Goal: Register for event/course

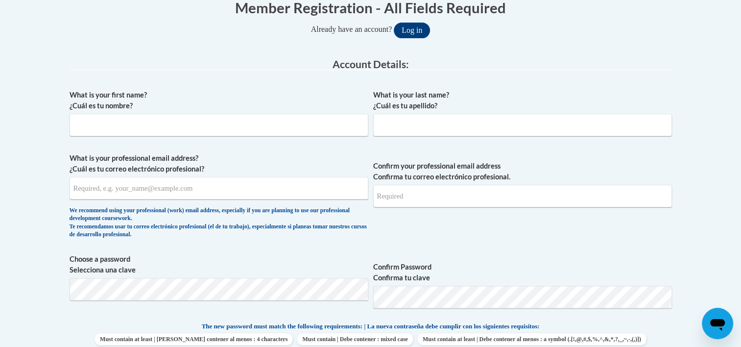
scroll to position [201, 0]
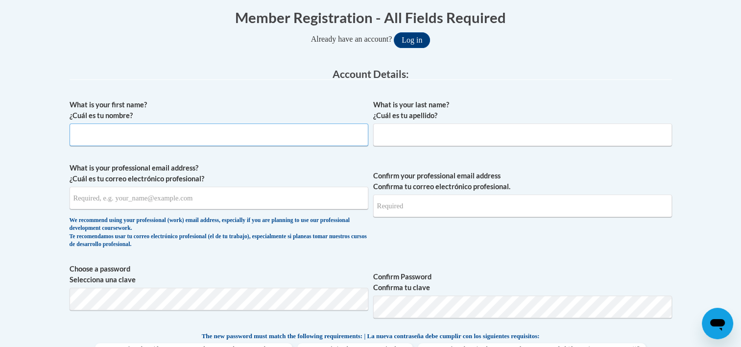
click at [192, 135] on input "What is your first name? ¿Cuál es tu nombre?" at bounding box center [219, 134] width 299 height 23
type input "Lindsey"
type input "Buttrum"
type input "buttrumlindsey@gmail.com"
type input "bu"
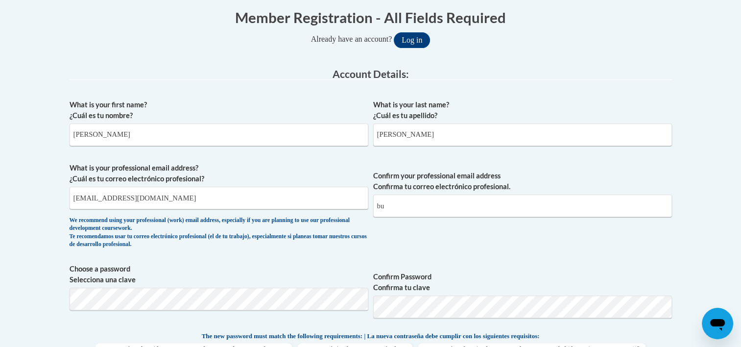
select select "ad49bcad-a171-4b2e-b99c-48b446064914"
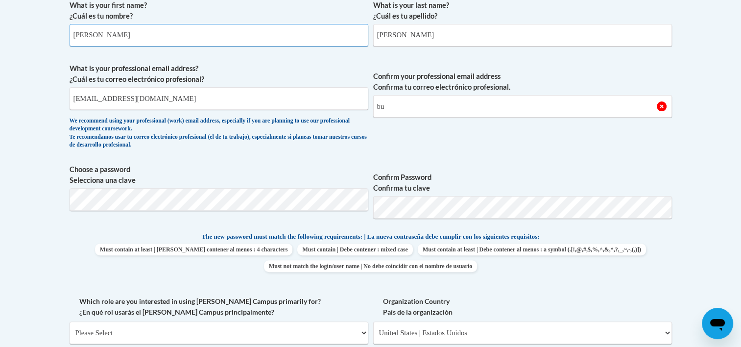
scroll to position [302, 0]
click at [696, 248] on body "This site uses cookies to help improve your learning experience. By continuing …" at bounding box center [370, 345] width 741 height 1295
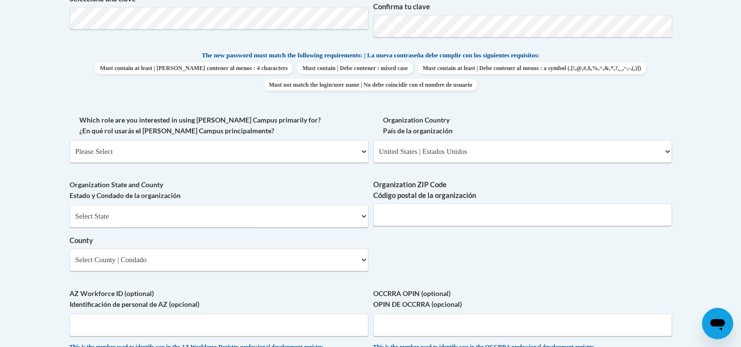
scroll to position [484, 0]
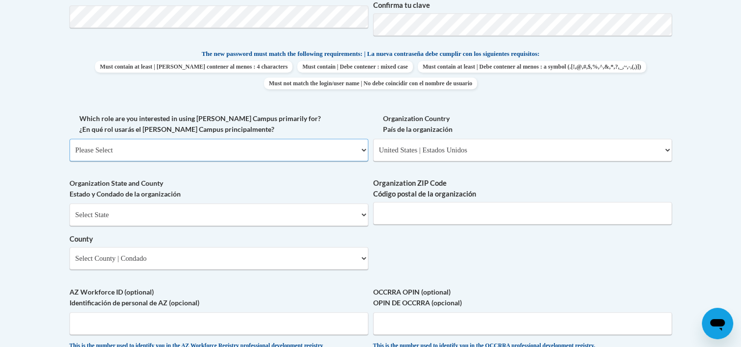
click at [224, 150] on select "Please Select College/University | Colegio/Universidad Community/Nonprofit Part…" at bounding box center [219, 150] width 299 height 23
click at [70, 139] on select "Please Select College/University | Colegio/Universidad Community/Nonprofit Part…" at bounding box center [219, 150] width 299 height 23
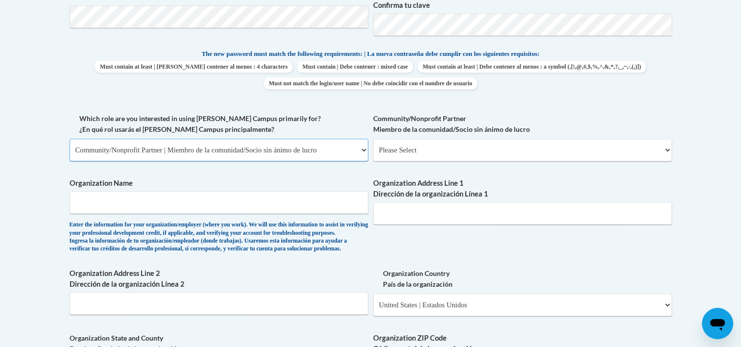
click at [224, 151] on select "Please Select College/University | Colegio/Universidad Community/Nonprofit Part…" at bounding box center [219, 150] width 299 height 23
select select "5a18ea06-2b54-4451-96f2-d152daf9eac5"
click at [70, 139] on select "Please Select College/University | Colegio/Universidad Community/Nonprofit Part…" at bounding box center [219, 150] width 299 height 23
click at [486, 153] on select "Please Select College/University Staff | Empleado universitario College/Univers…" at bounding box center [522, 150] width 299 height 23
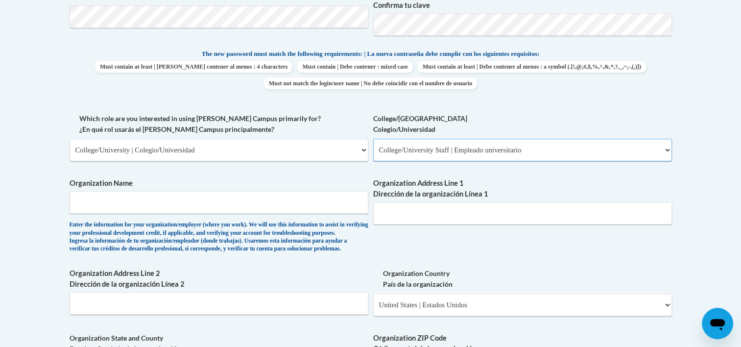
click at [373, 139] on select "Please Select College/University Staff | Empleado universitario College/Univers…" at bounding box center [522, 150] width 299 height 23
click at [481, 155] on select "Please Select College/University Staff | Empleado universitario College/Univers…" at bounding box center [522, 150] width 299 height 23
select select "99b32b07-cffc-426c-8bf6-0cd77760d84b"
click at [373, 139] on select "Please Select College/University Staff | Empleado universitario College/Univers…" at bounding box center [522, 150] width 299 height 23
click at [271, 203] on input "Organization Name" at bounding box center [219, 202] width 299 height 23
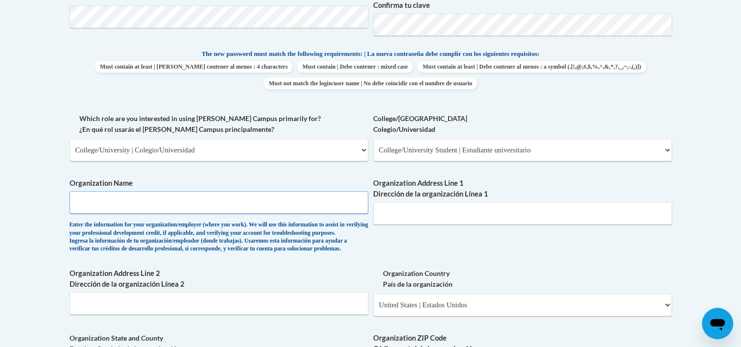
type input "University of Central Arkansas"
type input "201 Commerce Dr, Conway, AR 72032"
type input "72032"
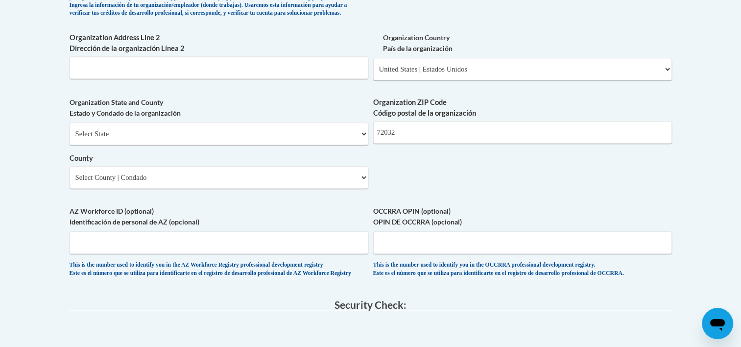
scroll to position [721, 0]
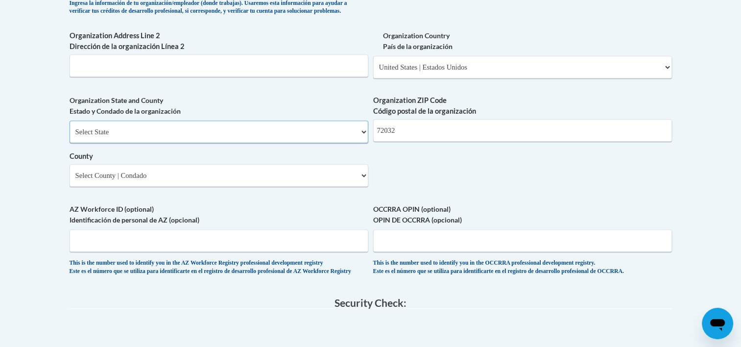
click at [272, 143] on select "Select State Alabama Alaska Arizona Arkansas California Colorado Connecticut De…" at bounding box center [219, 132] width 299 height 23
select select "Arkansas"
click at [70, 137] on select "Select State Alabama Alaska Arizona Arkansas California Colorado Connecticut De…" at bounding box center [219, 132] width 299 height 23
click at [266, 187] on select "Select County Arkansas Ashley Baxter Benton Boone Bradley Calhoun Carroll Chico…" at bounding box center [219, 175] width 299 height 23
click at [70, 180] on select "Select County Arkansas Ashley Baxter Benton Boone Bradley Calhoun Carroll Chico…" at bounding box center [219, 175] width 299 height 23
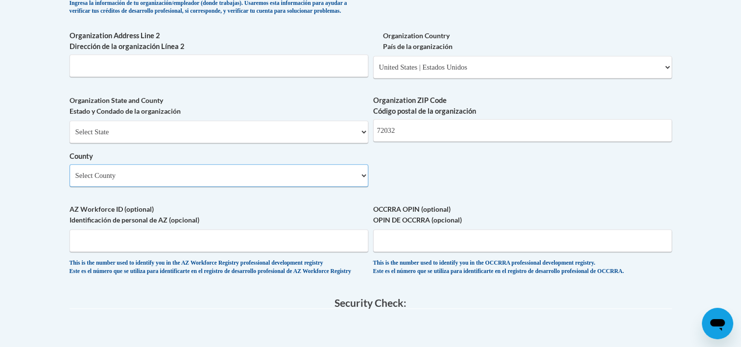
click at [203, 187] on select "Select County Arkansas Ashley Baxter Benton Boone Bradley Calhoun Carroll Chico…" at bounding box center [219, 175] width 299 height 23
select select "Faulkner"
click at [70, 180] on select "Select County Arkansas Ashley Baxter Benton Boone Bradley Calhoun Carroll Chico…" at bounding box center [219, 175] width 299 height 23
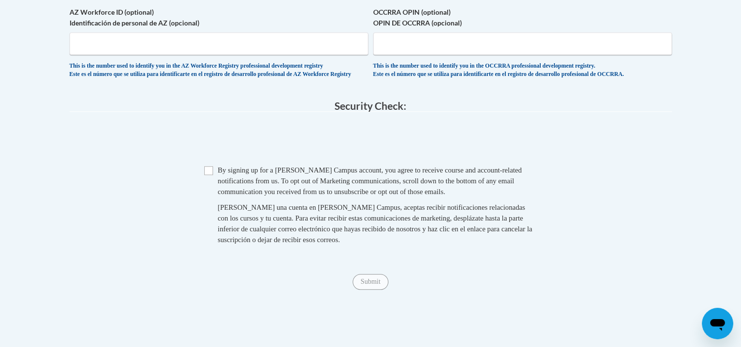
scroll to position [919, 0]
click at [207, 174] on input "Checkbox" at bounding box center [208, 169] width 9 height 9
checkbox input "true"
click at [372, 289] on div "Submit Submit" at bounding box center [371, 281] width 603 height 16
click at [369, 284] on span "Submit" at bounding box center [370, 280] width 35 height 8
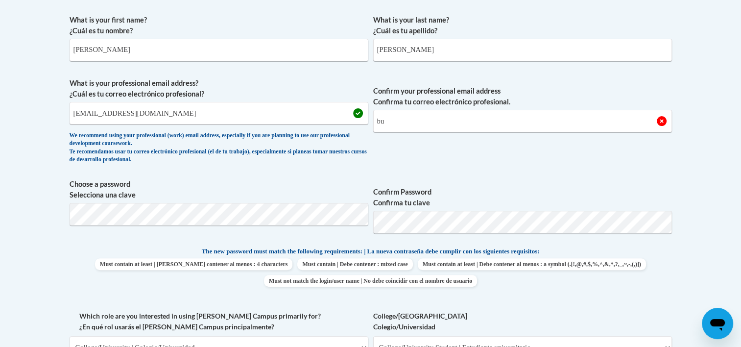
scroll to position [283, 0]
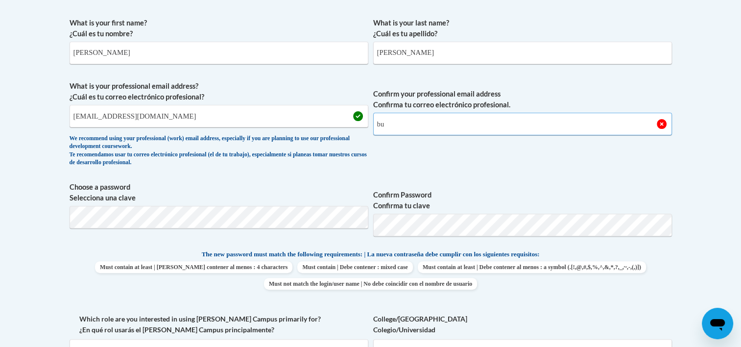
click at [468, 120] on input "bu" at bounding box center [522, 124] width 299 height 23
type input "buttrumlindsey@gmail.com"
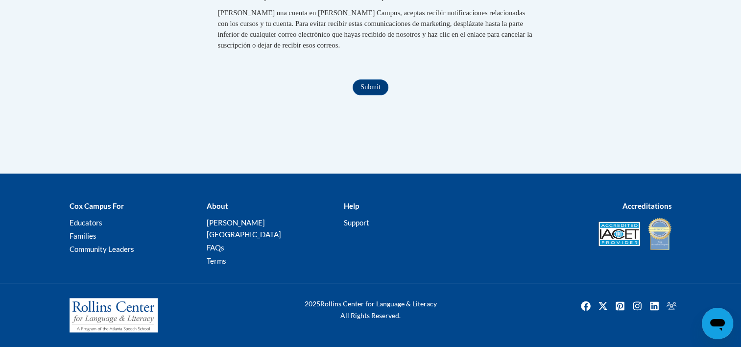
scroll to position [1124, 0]
click at [387, 95] on input "Submit" at bounding box center [370, 87] width 35 height 16
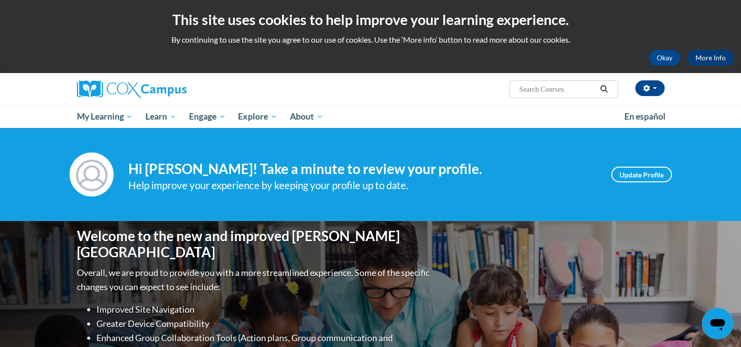
click at [569, 94] on input "Search..." at bounding box center [557, 89] width 78 height 12
type input "systematic and explicit phonics instruction"
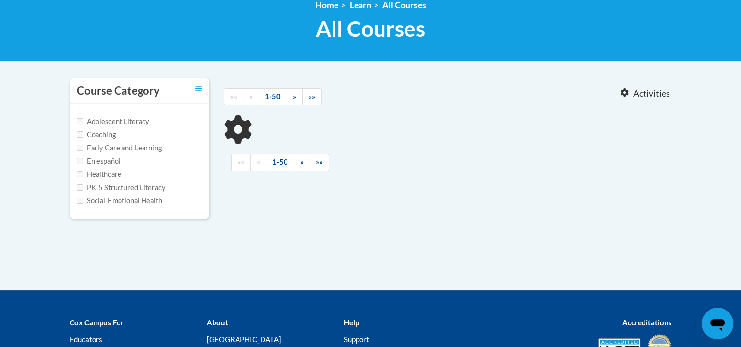
scroll to position [143, 0]
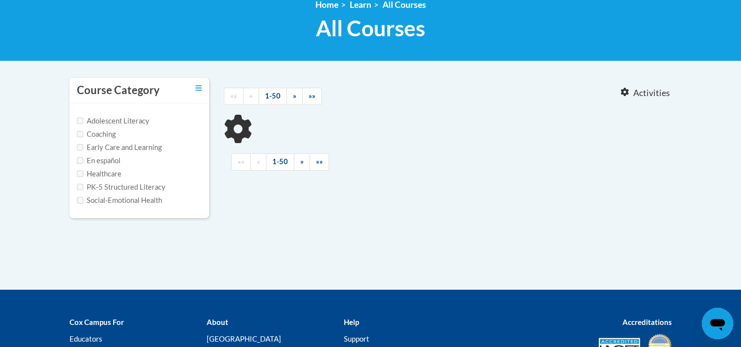
type input "systematic and explicit phonics instruction"
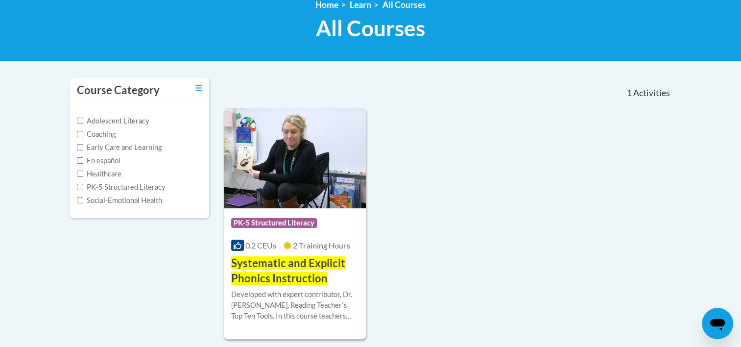
click at [316, 289] on div at bounding box center [295, 289] width 128 height 0
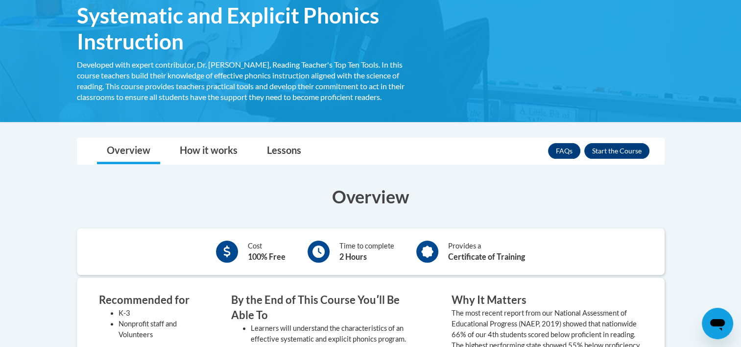
scroll to position [170, 0]
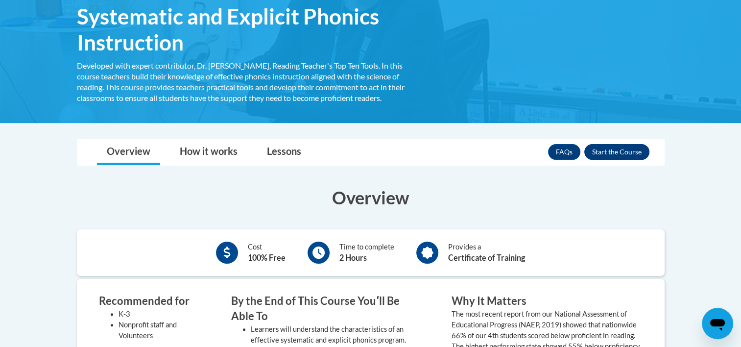
click at [619, 150] on button "Enroll" at bounding box center [616, 152] width 65 height 16
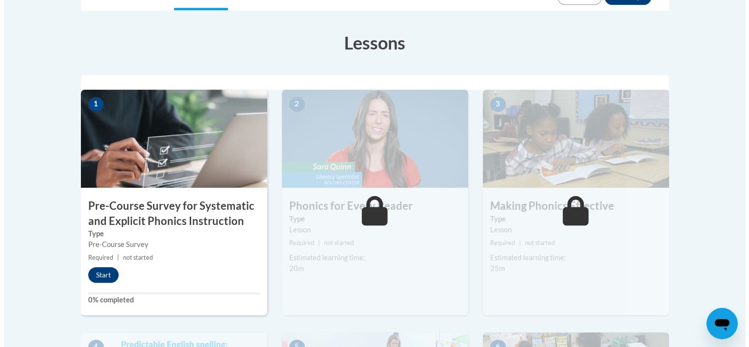
scroll to position [255, 0]
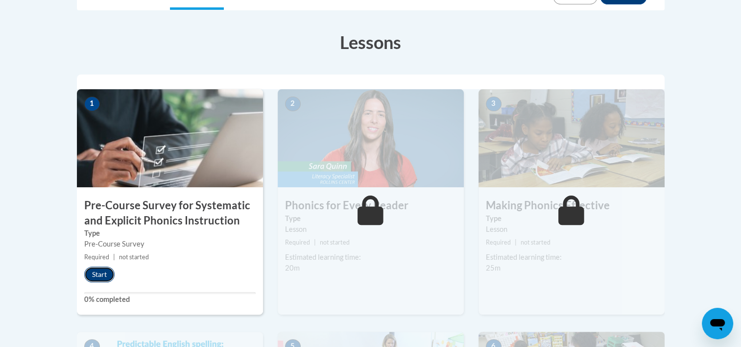
click at [96, 273] on button "Start" at bounding box center [99, 275] width 30 height 16
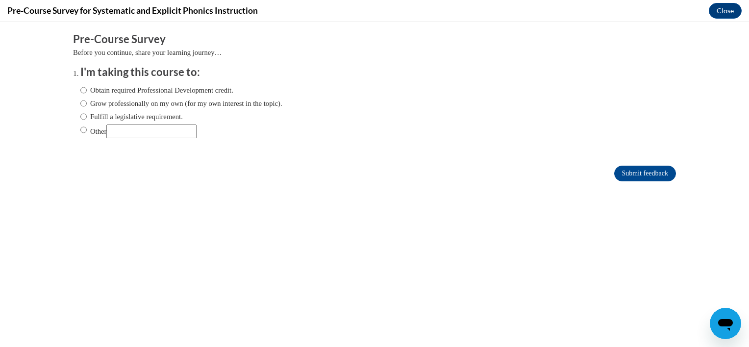
scroll to position [0, 0]
click at [110, 89] on label "Obtain required Professional Development credit." at bounding box center [156, 90] width 153 height 11
click at [87, 89] on input "Obtain required Professional Development credit." at bounding box center [83, 90] width 6 height 11
radio input "true"
click at [629, 174] on input "Submit feedback" at bounding box center [645, 174] width 62 height 16
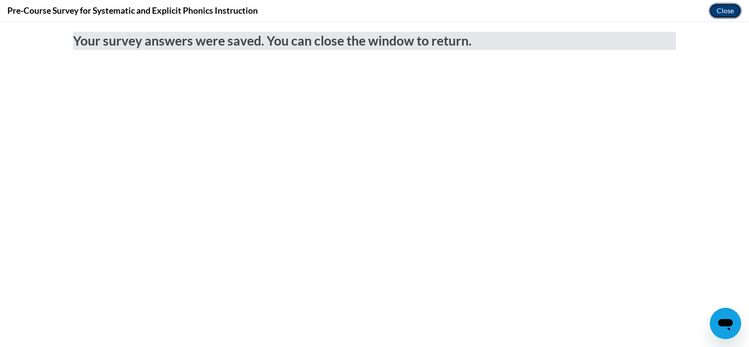
click at [727, 9] on button "Close" at bounding box center [724, 11] width 33 height 16
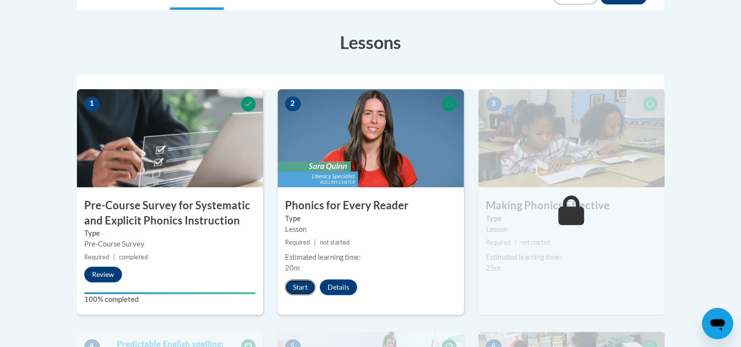
click at [301, 286] on button "Start" at bounding box center [300, 287] width 30 height 16
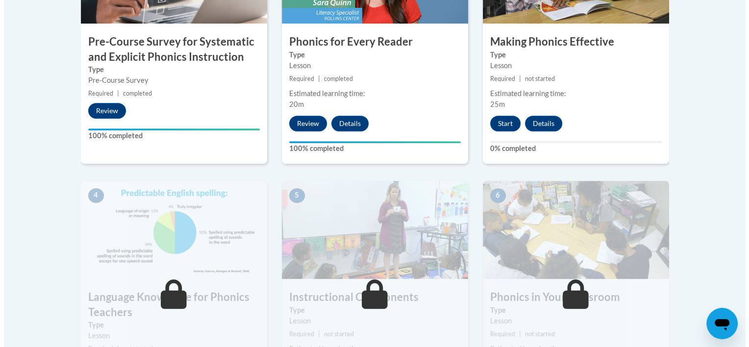
scroll to position [397, 0]
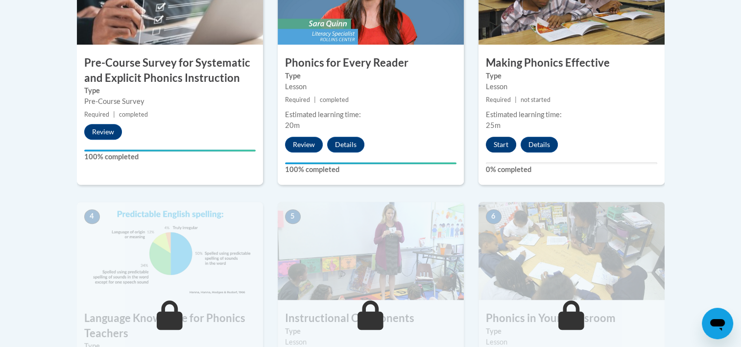
click at [490, 147] on button "Start" at bounding box center [501, 145] width 30 height 16
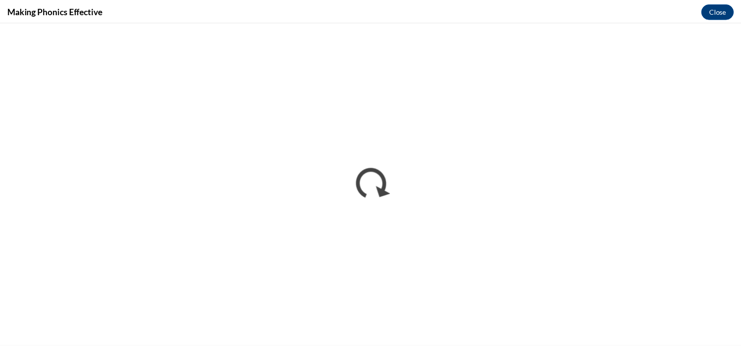
scroll to position [0, 0]
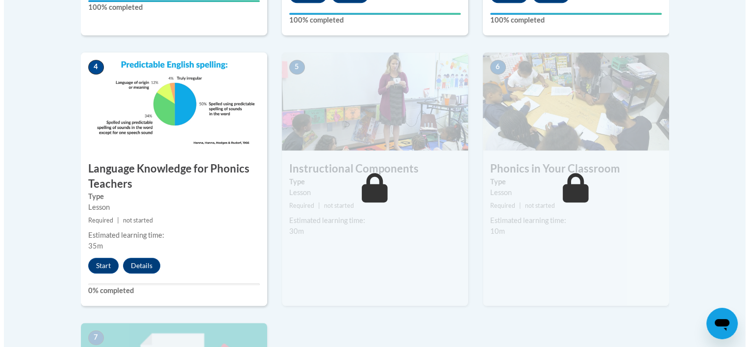
scroll to position [555, 0]
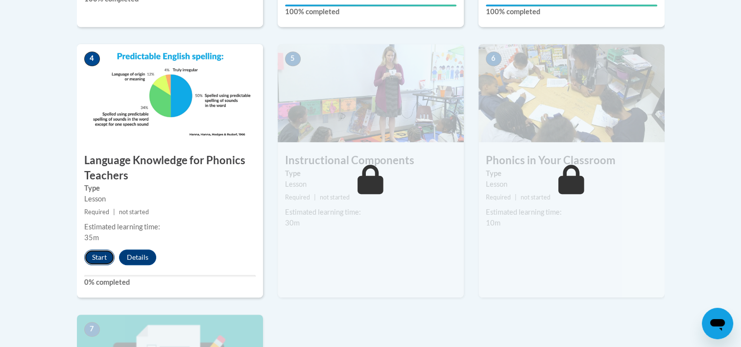
click at [98, 250] on button "Start" at bounding box center [99, 257] width 30 height 16
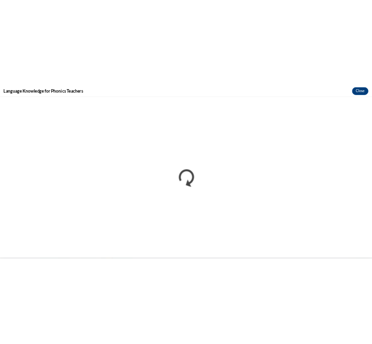
scroll to position [0, 0]
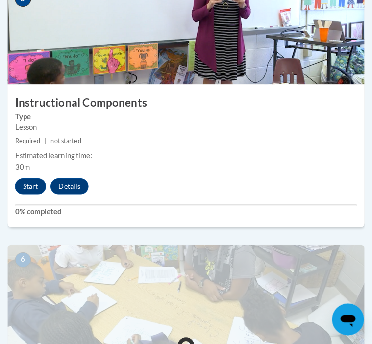
scroll to position [1374, 0]
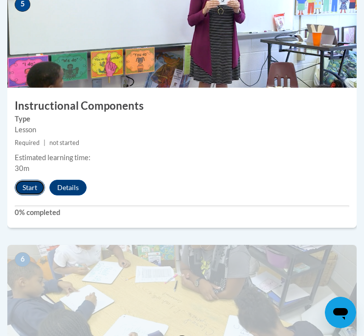
click at [31, 184] on button "Start" at bounding box center [30, 188] width 30 height 16
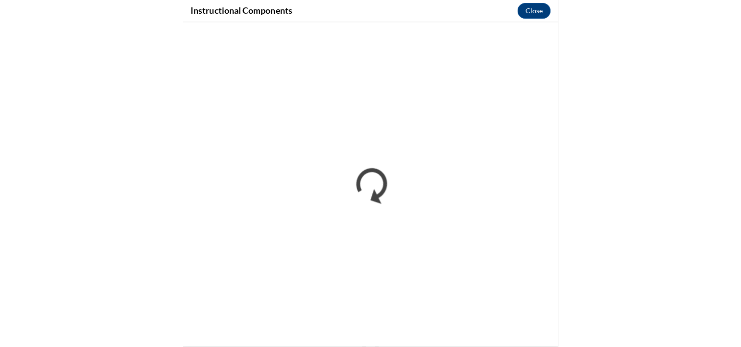
scroll to position [996, 0]
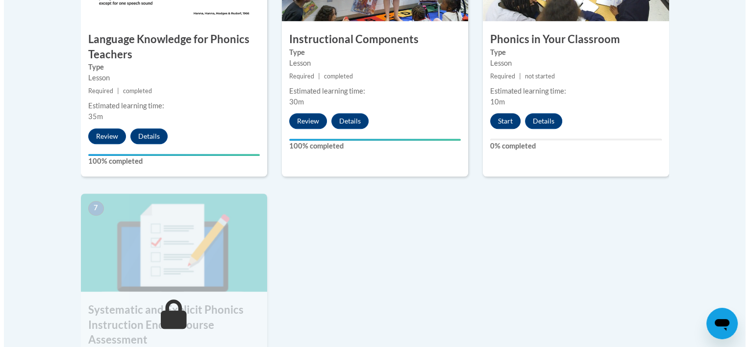
scroll to position [676, 0]
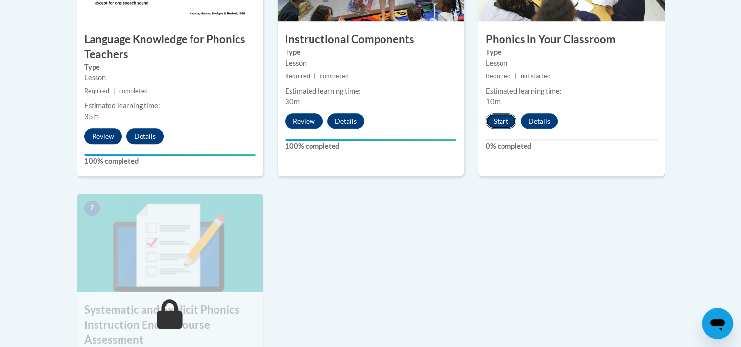
click at [504, 116] on button "Start" at bounding box center [501, 121] width 30 height 16
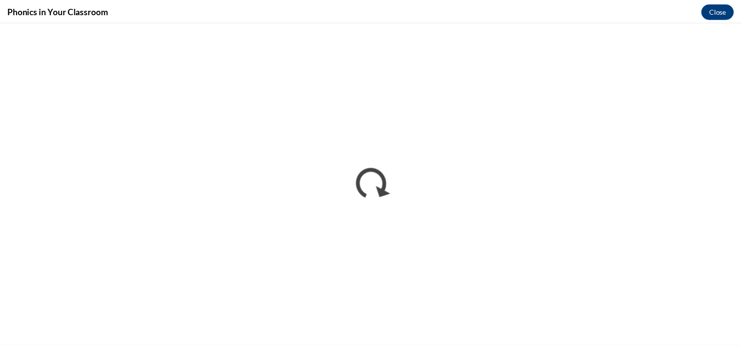
scroll to position [0, 0]
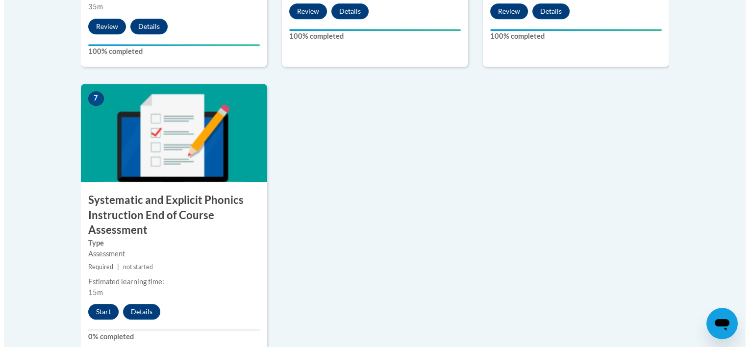
scroll to position [791, 0]
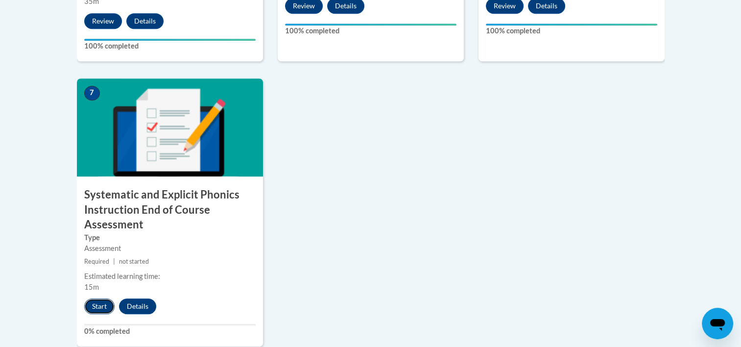
click at [98, 302] on button "Start" at bounding box center [99, 306] width 30 height 16
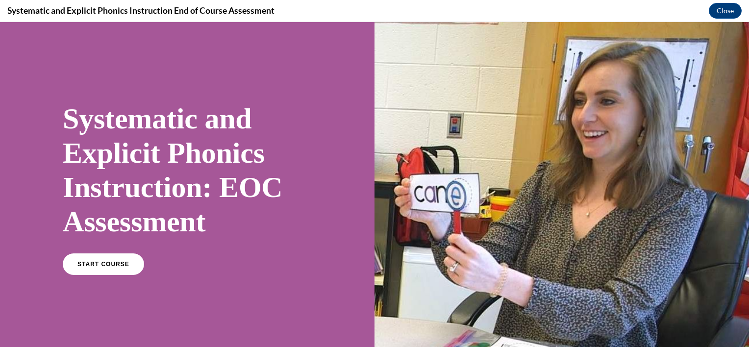
scroll to position [0, 0]
drag, startPoint x: 96, startPoint y: 266, endPoint x: 78, endPoint y: 263, distance: 17.3
click at [78, 263] on span "START COURSE" at bounding box center [103, 264] width 54 height 7
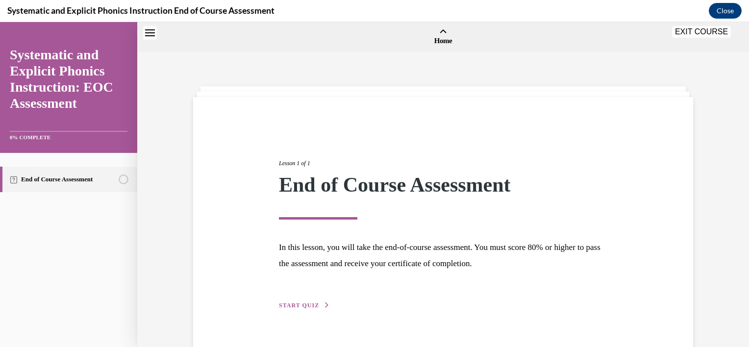
scroll to position [30, 0]
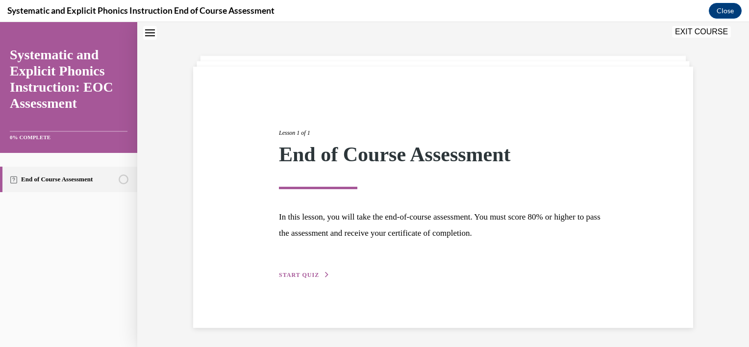
click at [300, 268] on div "Lesson 1 of 1 End of Course Assessment In this lesson, you will take the end-of…" at bounding box center [442, 193] width 343 height 174
click at [298, 275] on span "START QUIZ" at bounding box center [299, 274] width 40 height 7
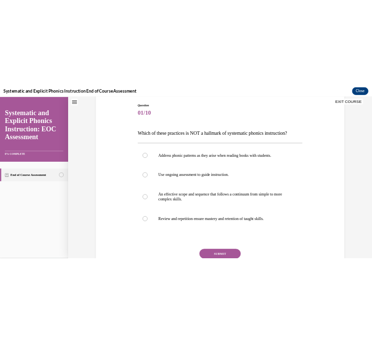
scroll to position [105, 0]
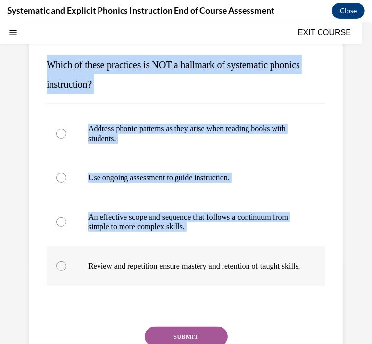
drag, startPoint x: 44, startPoint y: 61, endPoint x: 162, endPoint y: 280, distance: 249.2
click at [162, 280] on div "Question 01/10 Which of these practices is NOT a hallmark of systematic phonics…" at bounding box center [185, 202] width 313 height 420
click at [69, 66] on span "Which of these practices is NOT a hallmark of systematic phonics instruction?" at bounding box center [173, 74] width 253 height 30
drag, startPoint x: 43, startPoint y: 63, endPoint x: 138, endPoint y: 283, distance: 239.9
click at [138, 283] on div "Question 01/10 Which of these practices is NOT a hallmark of systematic phonics…" at bounding box center [185, 202] width 313 height 420
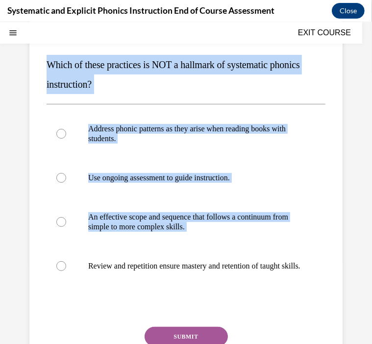
click at [62, 76] on p "Which of these practices is NOT a hallmark of systematic phonics instruction?" at bounding box center [186, 73] width 279 height 39
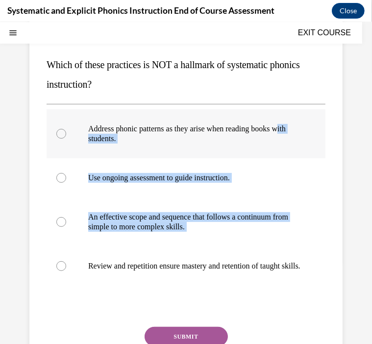
drag, startPoint x: 135, startPoint y: 292, endPoint x: 95, endPoint y: 141, distance: 156.1
click at [95, 141] on div "Address phonic patterns as they arise when reading books with students. Use ong…" at bounding box center [186, 197] width 279 height 176
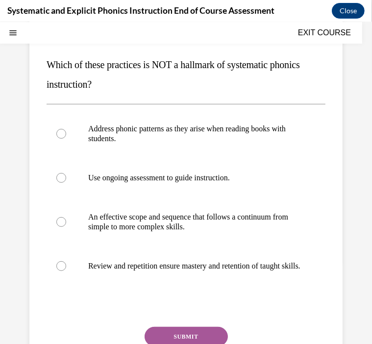
click at [78, 330] on div "Question 01/10 Which of these practices is NOT a hallmark of systematic phonics…" at bounding box center [186, 208] width 279 height 395
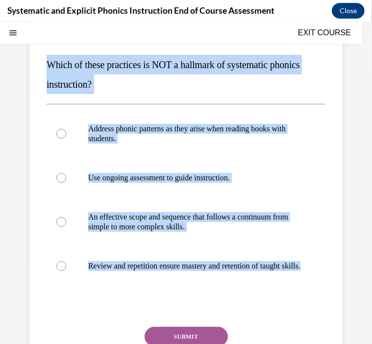
drag, startPoint x: 142, startPoint y: 309, endPoint x: 35, endPoint y: 53, distance: 277.1
click at [35, 53] on div "Question 01/10 Which of these practices is NOT a hallmark of systematic phonics…" at bounding box center [185, 202] width 313 height 420
drag, startPoint x: 35, startPoint y: 53, endPoint x: 199, endPoint y: 59, distance: 164.2
copy div "Which of these practices is NOT a hallmark of systematic phonics instruction? A…"
click at [217, 69] on span "Which of these practices is NOT a hallmark of systematic phonics instruction?" at bounding box center [173, 74] width 253 height 30
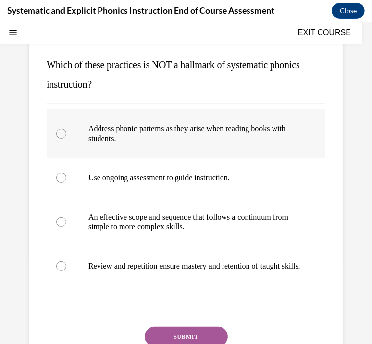
click at [177, 134] on p "Address phonic patterns as they arise when reading books with students." at bounding box center [194, 133] width 213 height 20
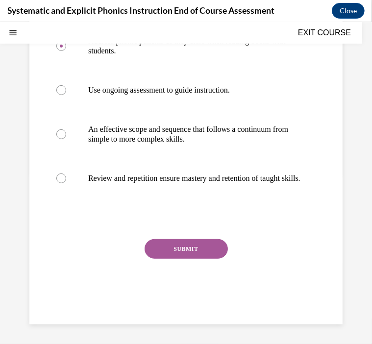
click at [175, 252] on button "SUBMIT" at bounding box center [186, 249] width 83 height 20
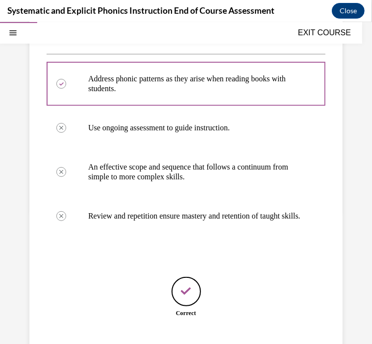
scroll to position [233, 0]
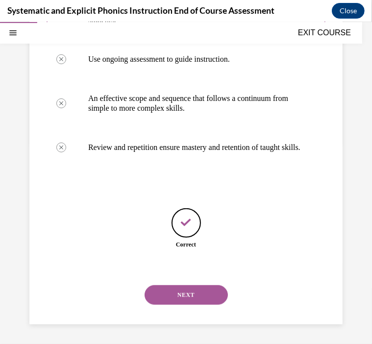
click at [184, 292] on button "NEXT" at bounding box center [186, 295] width 83 height 20
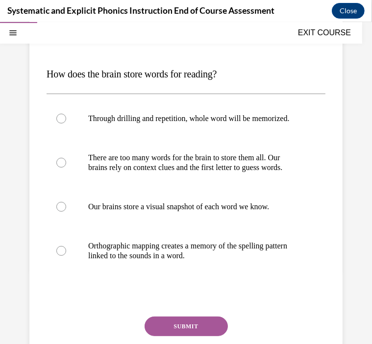
scroll to position [96, 0]
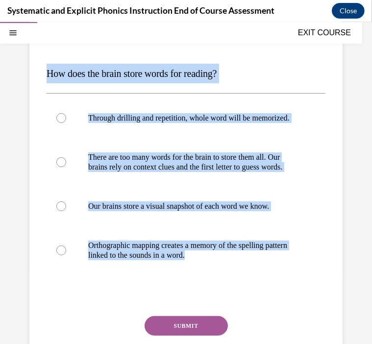
drag, startPoint x: 242, startPoint y: 313, endPoint x: 38, endPoint y: 73, distance: 315.2
click at [38, 73] on div "Question 02/10 How does the brain store words for reading? Through drilling and…" at bounding box center [185, 200] width 313 height 400
drag, startPoint x: 38, startPoint y: 73, endPoint x: 161, endPoint y: 76, distance: 123.0
copy div "How does the brain store words for reading? Through drilling and repetition, wh…"
click at [178, 85] on div "Question 02/10 How does the brain store words for reading? Through drilling and…" at bounding box center [186, 208] width 279 height 376
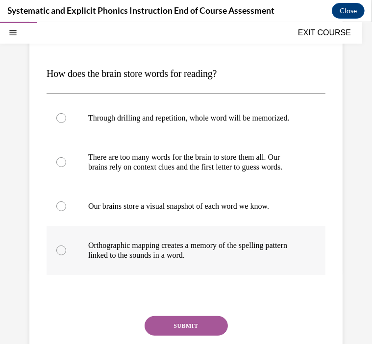
click at [221, 274] on div at bounding box center [186, 249] width 279 height 49
click at [192, 335] on button "SUBMIT" at bounding box center [186, 325] width 83 height 20
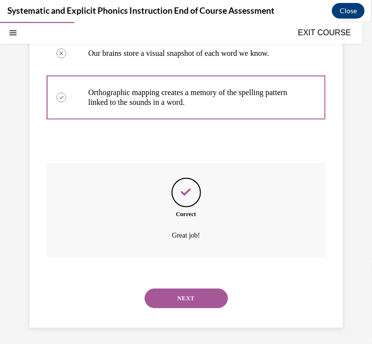
scroll to position [272, 0]
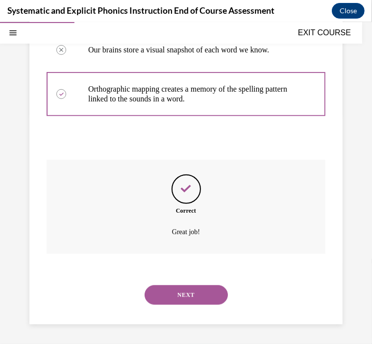
click at [200, 298] on button "NEXT" at bounding box center [186, 295] width 83 height 20
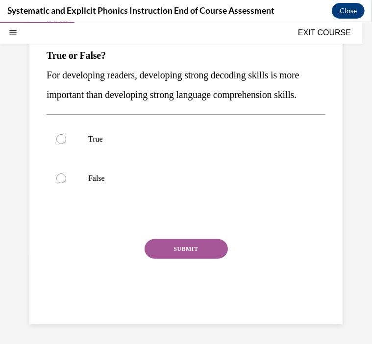
scroll to position [89, 0]
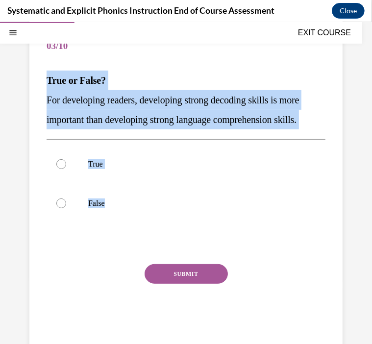
drag, startPoint x: 45, startPoint y: 78, endPoint x: 122, endPoint y: 231, distance: 171.3
click at [122, 231] on div "Question 03/10 True or False? For developing readers, developing strong decodin…" at bounding box center [185, 177] width 313 height 341
drag, startPoint x: 122, startPoint y: 231, endPoint x: 90, endPoint y: 108, distance: 127.1
copy div "True or False? For developing readers, developing strong decoding skills is mor…"
click at [122, 121] on span "For developing readers, developing strong decoding skills is more important tha…" at bounding box center [173, 109] width 252 height 30
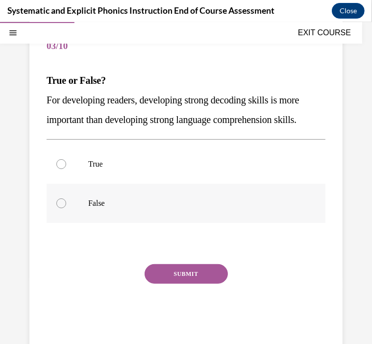
click at [174, 202] on p "False" at bounding box center [194, 203] width 213 height 10
click at [185, 267] on button "SUBMIT" at bounding box center [186, 274] width 83 height 20
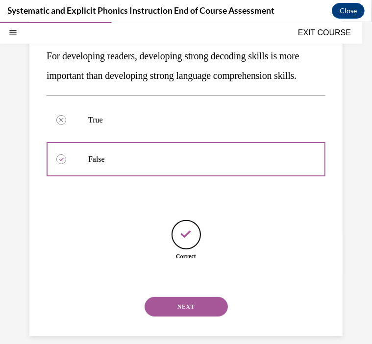
scroll to position [145, 0]
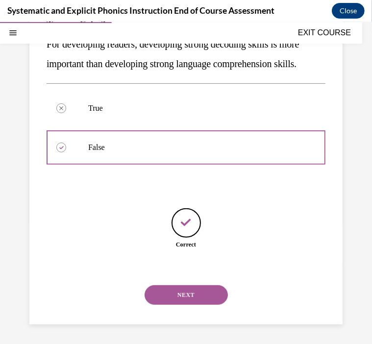
click at [184, 302] on button "NEXT" at bounding box center [186, 295] width 83 height 20
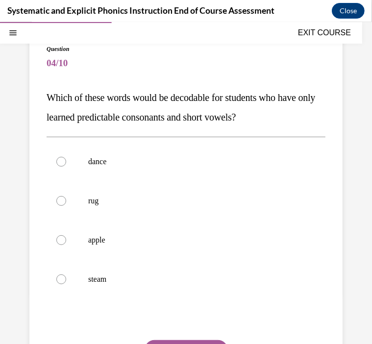
scroll to position [73, 0]
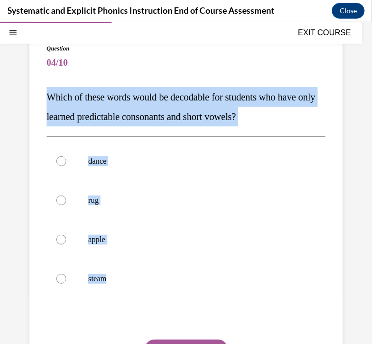
drag, startPoint x: 45, startPoint y: 93, endPoint x: 136, endPoint y: 310, distance: 234.7
click at [136, 310] on div "Question 04/10 Which of these words would be decodable for students who have on…" at bounding box center [185, 224] width 313 height 400
copy div "Which of these words would be decodable for students who have only learned pred…"
click at [163, 110] on p "Which of these words would be decodable for students who have only learned pred…" at bounding box center [186, 106] width 279 height 39
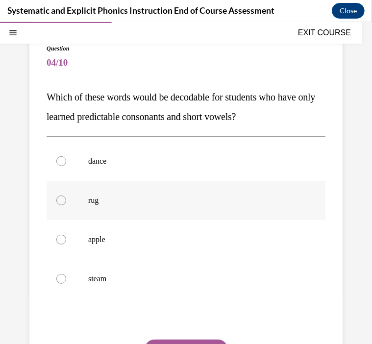
click at [104, 199] on p "rug" at bounding box center [194, 200] width 213 height 10
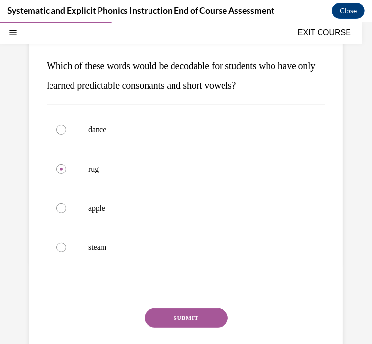
click at [176, 310] on button "SUBMIT" at bounding box center [186, 318] width 83 height 20
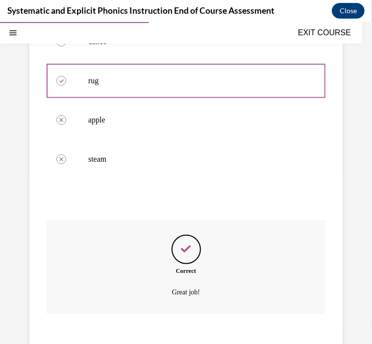
scroll to position [252, 0]
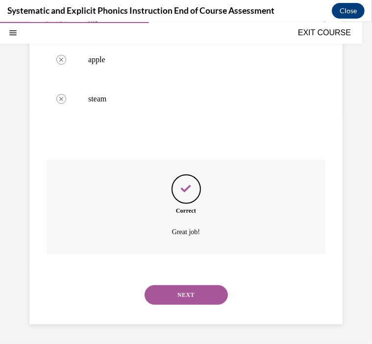
click at [190, 294] on button "NEXT" at bounding box center [186, 295] width 83 height 20
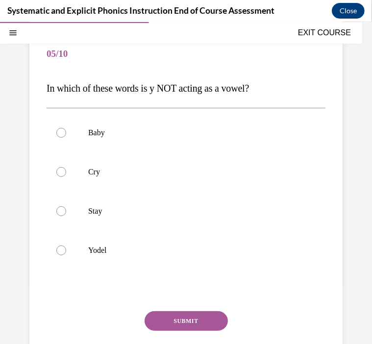
scroll to position [82, 0]
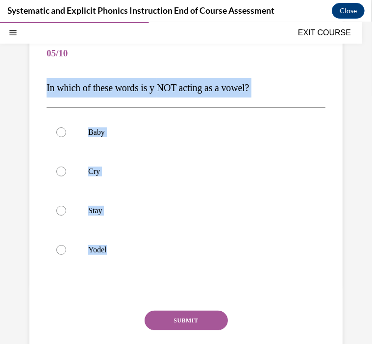
drag, startPoint x: 42, startPoint y: 85, endPoint x: 122, endPoint y: 274, distance: 205.7
click at [122, 274] on div "Question 05/10 In which of these words is y NOT acting as a vowel? Baby Cry Sta…" at bounding box center [185, 205] width 313 height 381
copy div "In which of these words is y NOT acting as a vowel? Baby Cry Stay Yodel"
click at [122, 91] on span "In which of these words is y NOT acting as a vowel?" at bounding box center [148, 87] width 202 height 11
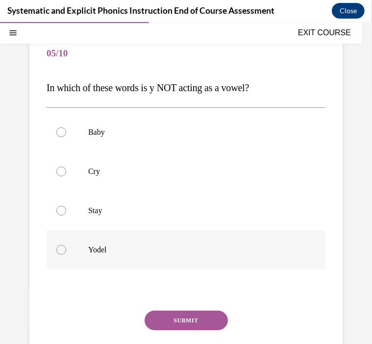
click at [136, 243] on div at bounding box center [186, 249] width 279 height 39
click at [170, 314] on button "SUBMIT" at bounding box center [186, 320] width 83 height 20
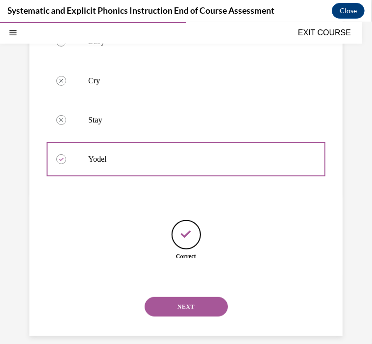
scroll to position [184, 0]
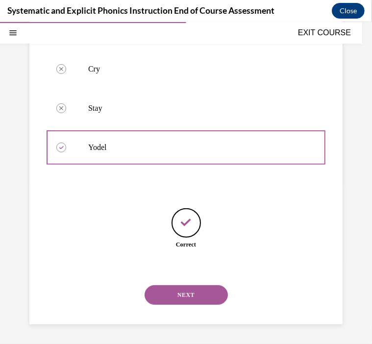
click at [197, 297] on button "NEXT" at bounding box center [186, 295] width 83 height 20
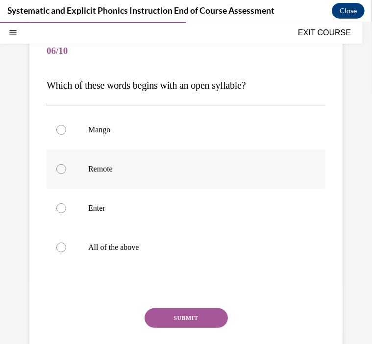
scroll to position [85, 0]
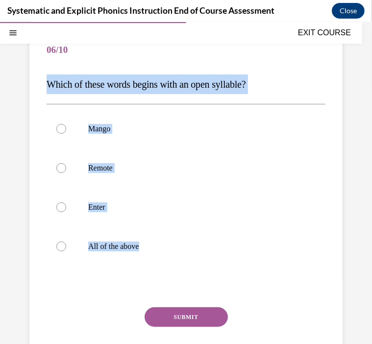
drag, startPoint x: 44, startPoint y: 80, endPoint x: 151, endPoint y: 274, distance: 221.7
click at [151, 274] on div "Question 06/10 Which of these words begins with an open syllable? Mango Remote …" at bounding box center [185, 201] width 313 height 381
copy div "Which of these words begins with an open syllable? Mango Remote Enter All of th…"
click at [156, 94] on div "Question 06/10 Which of these words begins with an open syllable? Mango Remote …" at bounding box center [186, 209] width 279 height 356
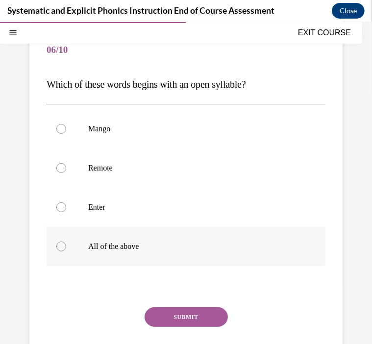
click at [207, 248] on p "All of the above" at bounding box center [194, 246] width 213 height 10
click at [186, 312] on button "SUBMIT" at bounding box center [186, 317] width 83 height 20
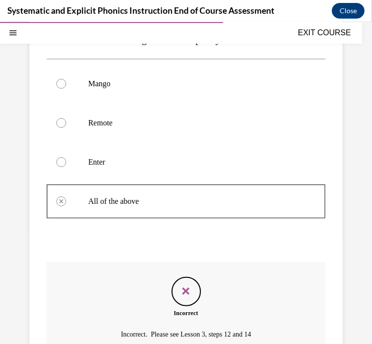
scroll to position [233, 0]
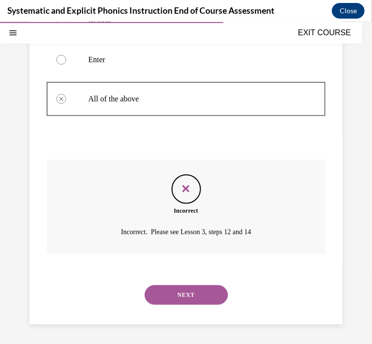
click at [197, 297] on button "NEXT" at bounding box center [186, 295] width 83 height 20
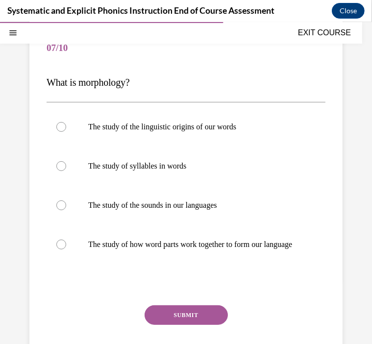
scroll to position [88, 0]
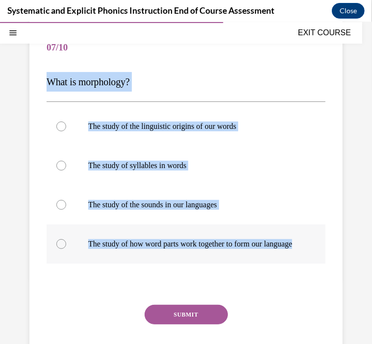
drag, startPoint x: 44, startPoint y: 83, endPoint x: 133, endPoint y: 256, distance: 194.8
click at [133, 256] on div "Question 07/10 What is morphology? The study of the linguistic origins of our w…" at bounding box center [185, 199] width 313 height 381
copy div "What is morphology? The study of the linguistic origins of our words The study …"
click at [120, 89] on p "What is morphology?" at bounding box center [186, 82] width 279 height 20
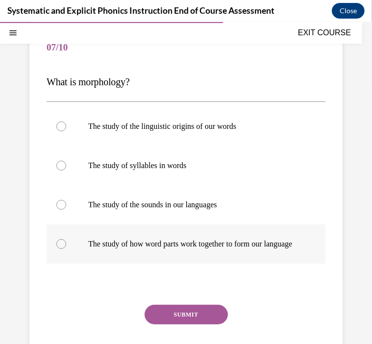
click at [88, 241] on p "The study of how word parts work together to form our language" at bounding box center [194, 244] width 213 height 10
click at [168, 319] on button "SUBMIT" at bounding box center [186, 314] width 83 height 20
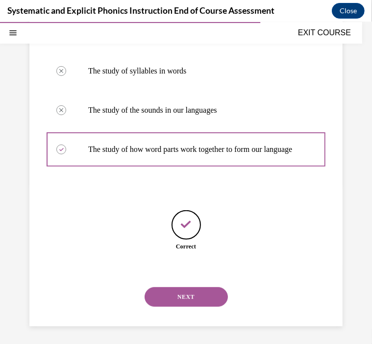
scroll to position [194, 0]
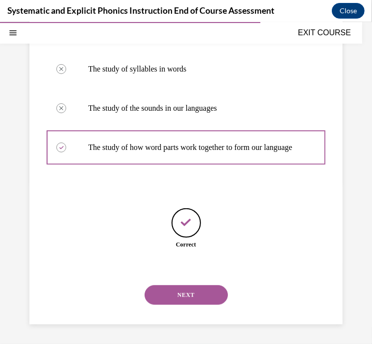
click at [177, 293] on button "NEXT" at bounding box center [186, 295] width 83 height 20
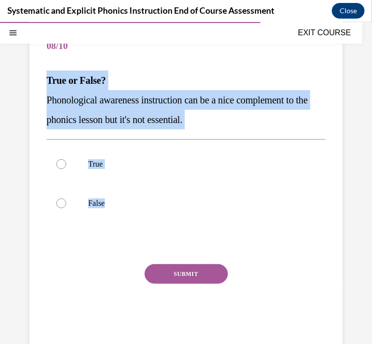
drag, startPoint x: 46, startPoint y: 80, endPoint x: 113, endPoint y: 244, distance: 177.1
click at [113, 244] on div "Question 08/10 True or False? Phonological awareness instruction can be a nice …" at bounding box center [186, 185] width 279 height 317
drag, startPoint x: 113, startPoint y: 244, endPoint x: 109, endPoint y: 98, distance: 145.5
copy div "True or False? Phonological awareness instruction can be a nice complement to t…"
click at [123, 108] on p "Phonological awareness instruction can be a nice complement to the phonics less…" at bounding box center [186, 109] width 279 height 39
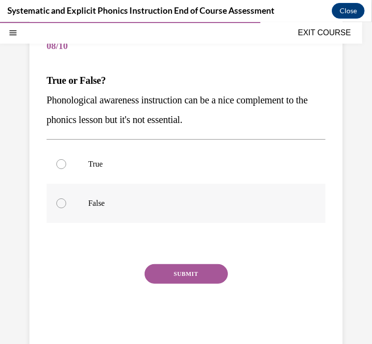
click at [145, 198] on p "False" at bounding box center [194, 203] width 213 height 10
click at [179, 276] on button "SUBMIT" at bounding box center [186, 274] width 83 height 20
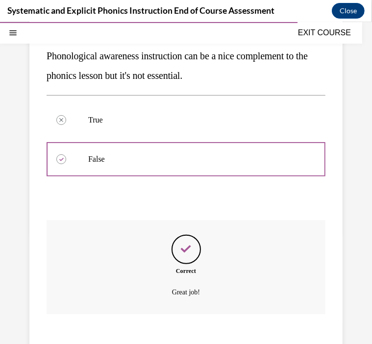
scroll to position [194, 0]
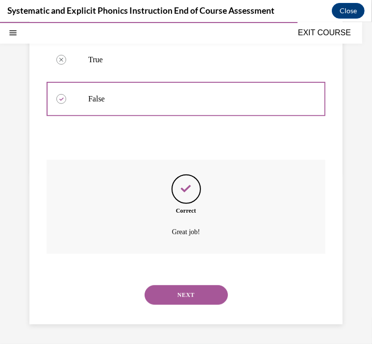
click at [180, 304] on button "NEXT" at bounding box center [186, 295] width 83 height 20
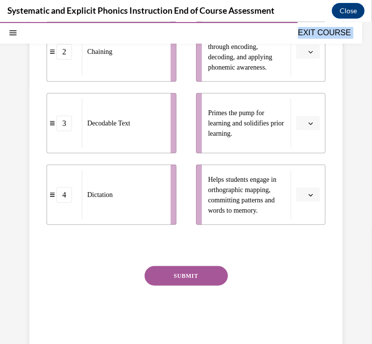
scroll to position [310, 0]
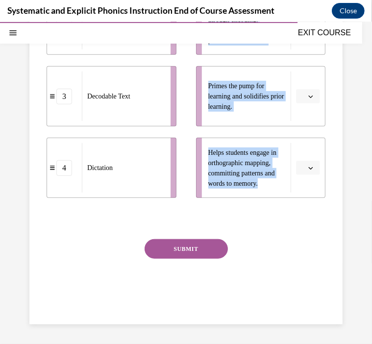
drag, startPoint x: 45, startPoint y: 56, endPoint x: 237, endPoint y: 205, distance: 242.9
click at [237, 205] on div "Question 09/10 Match these instructional components from an effective phonics l…" at bounding box center [185, 54] width 313 height 537
drag, startPoint x: 237, startPoint y: 205, endPoint x: 228, endPoint y: 145, distance: 60.4
copy div "Match these instructional components from an effective phonics lesson with thei…"
click at [243, 181] on span "Helps students engage in orthographic mapping, committing patterns and words to…" at bounding box center [247, 167] width 78 height 41
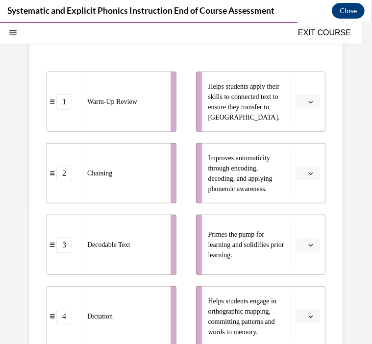
scroll to position [161, 0]
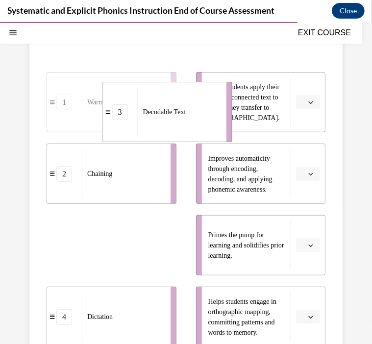
drag, startPoint x: 122, startPoint y: 253, endPoint x: 184, endPoint y: 124, distance: 142.4
click at [184, 124] on div "Decodable Text" at bounding box center [179, 111] width 82 height 49
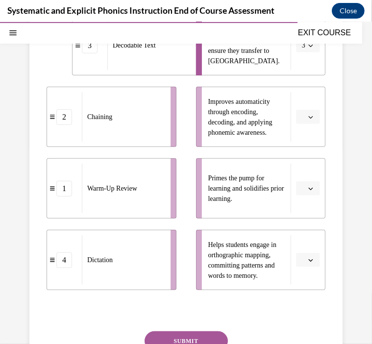
scroll to position [219, 0]
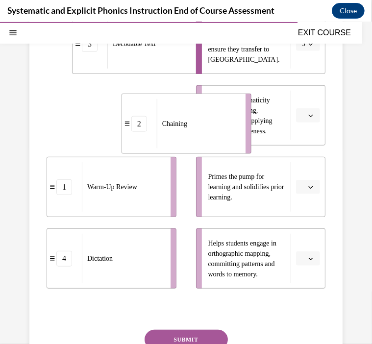
drag, startPoint x: 101, startPoint y: 108, endPoint x: 175, endPoint y: 116, distance: 74.9
click at [175, 116] on div "Chaining" at bounding box center [198, 122] width 82 height 49
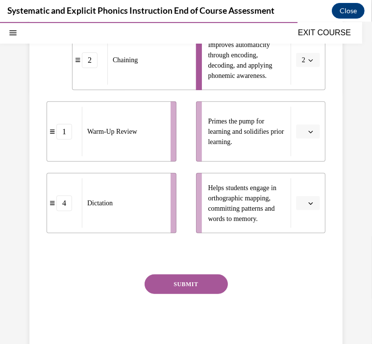
scroll to position [275, 0]
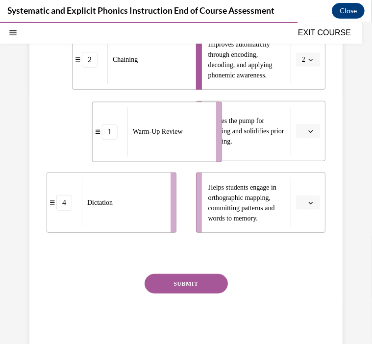
drag, startPoint x: 105, startPoint y: 152, endPoint x: 152, endPoint y: 153, distance: 46.6
click at [152, 153] on div "Warm-Up Review" at bounding box center [168, 131] width 82 height 49
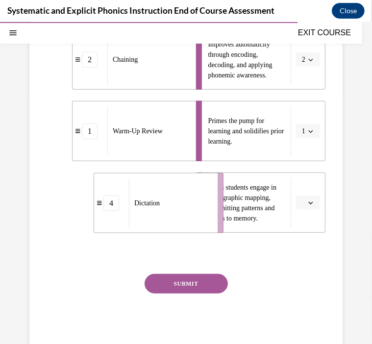
drag, startPoint x: 129, startPoint y: 206, endPoint x: 184, endPoint y: 206, distance: 54.9
click at [184, 206] on div "Dictation" at bounding box center [170, 202] width 82 height 49
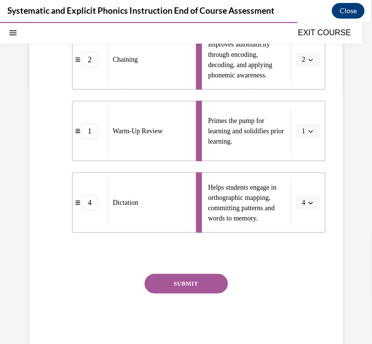
click at [170, 288] on button "SUBMIT" at bounding box center [186, 283] width 83 height 20
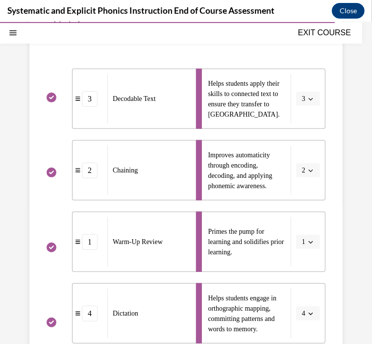
scroll to position [341, 0]
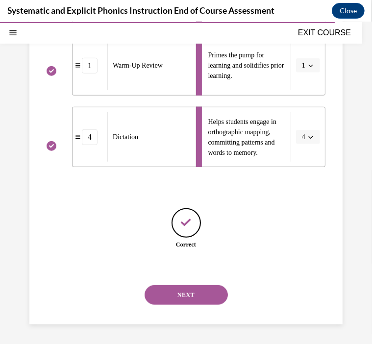
click at [157, 331] on div "Question 09/10 Match these instructional components from an effective phonics l…" at bounding box center [186, 27] width 372 height 632
click at [155, 300] on button "NEXT" at bounding box center [186, 295] width 83 height 20
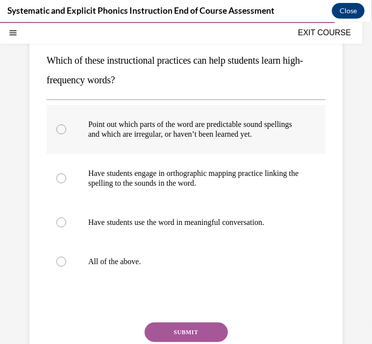
scroll to position [110, 0]
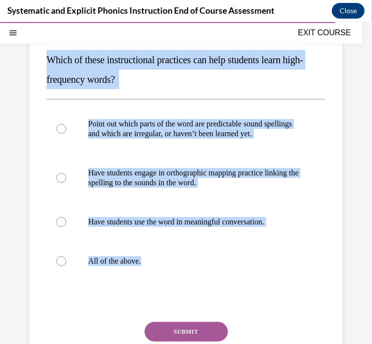
drag, startPoint x: 43, startPoint y: 53, endPoint x: 176, endPoint y: 317, distance: 295.5
click at [176, 317] on div "Question 10/10 Which of these instructional practices can help students learn h…" at bounding box center [185, 197] width 313 height 420
copy div "Which of these instructional practices can help students learn high-frequency w…"
click at [97, 266] on p "All of the above." at bounding box center [194, 261] width 213 height 10
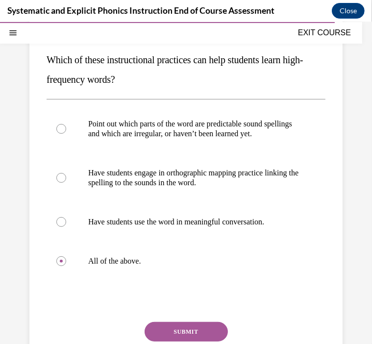
click at [149, 335] on button "SUBMIT" at bounding box center [186, 331] width 83 height 20
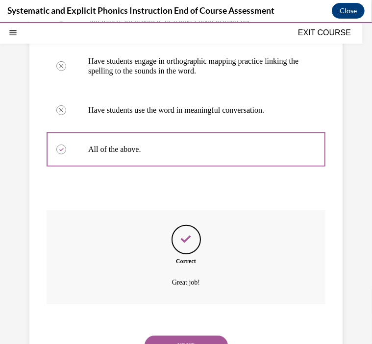
scroll to position [282, 0]
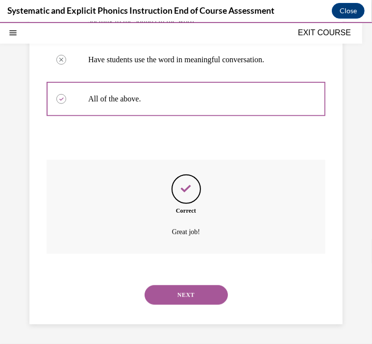
click at [150, 293] on button "NEXT" at bounding box center [186, 295] width 83 height 20
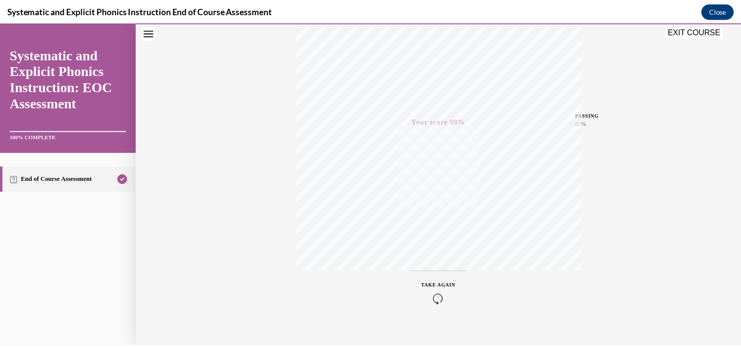
scroll to position [177, 0]
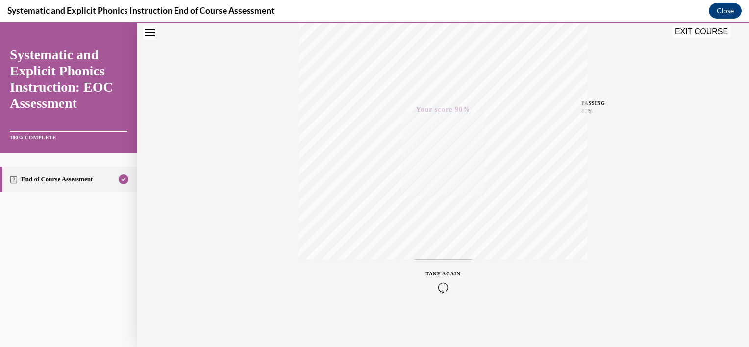
click at [705, 31] on button "EXIT COURSE" at bounding box center [701, 32] width 59 height 12
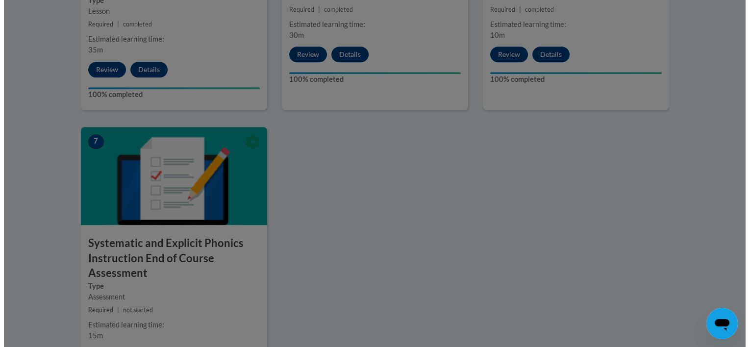
scroll to position [742, 0]
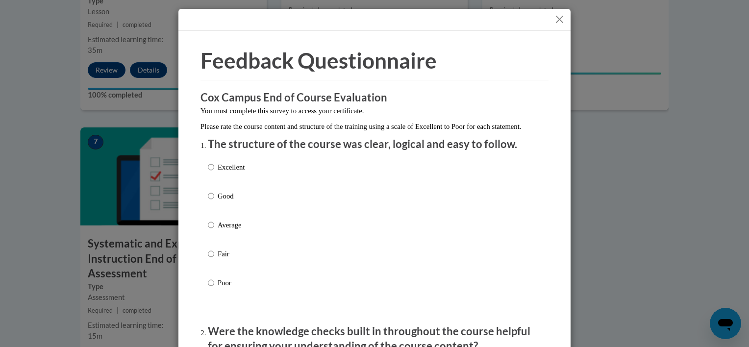
click at [225, 172] on p "Excellent" at bounding box center [231, 167] width 27 height 11
click at [214, 172] on input "Excellent" at bounding box center [211, 167] width 6 height 11
radio input "true"
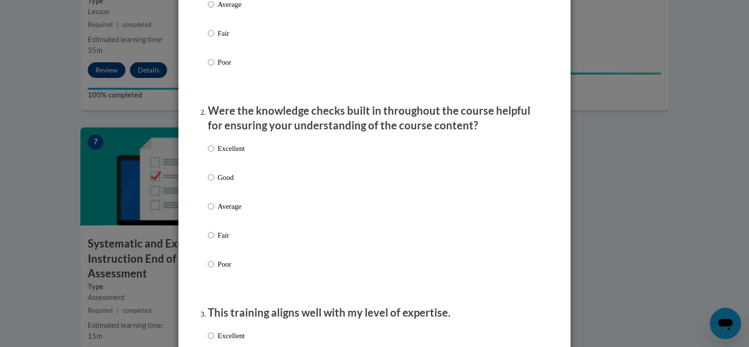
scroll to position [223, 0]
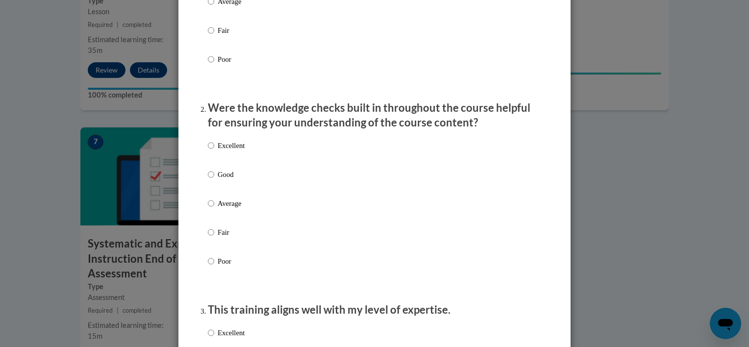
click at [218, 151] on p "Excellent" at bounding box center [231, 145] width 27 height 11
click at [214, 151] on input "Excellent" at bounding box center [211, 145] width 6 height 11
radio input "true"
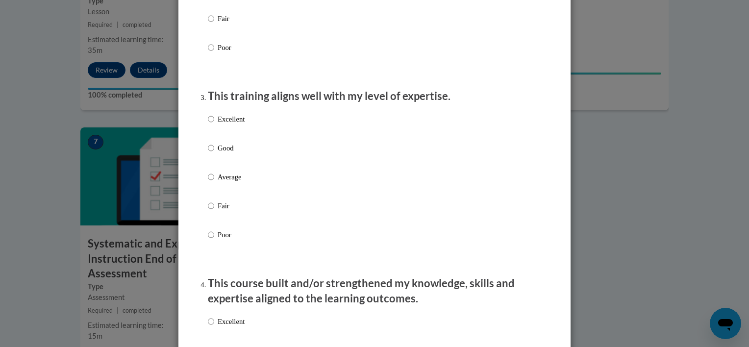
scroll to position [437, 0]
click at [216, 136] on label "Excellent" at bounding box center [226, 127] width 37 height 26
click at [214, 124] on input "Excellent" at bounding box center [211, 119] width 6 height 11
radio input "true"
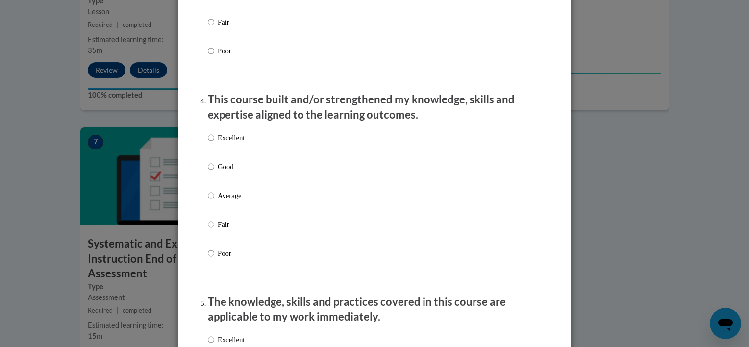
click at [218, 143] on p "Excellent" at bounding box center [231, 137] width 27 height 11
click at [214, 143] on input "Excellent" at bounding box center [211, 137] width 6 height 11
radio input "true"
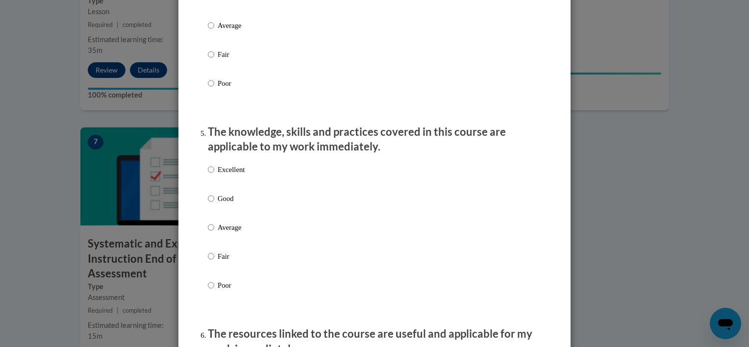
scroll to position [813, 0]
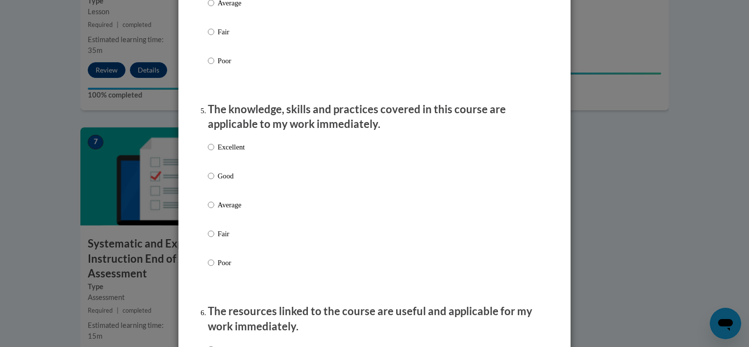
click at [219, 152] on p "Excellent" at bounding box center [231, 147] width 27 height 11
click at [214, 152] on input "Excellent" at bounding box center [211, 147] width 6 height 11
radio input "true"
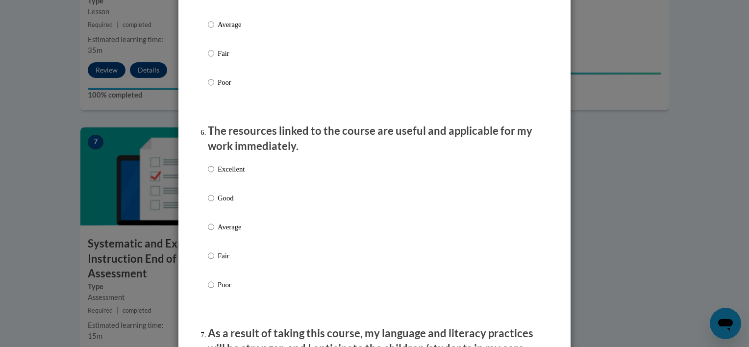
scroll to position [1019, 0]
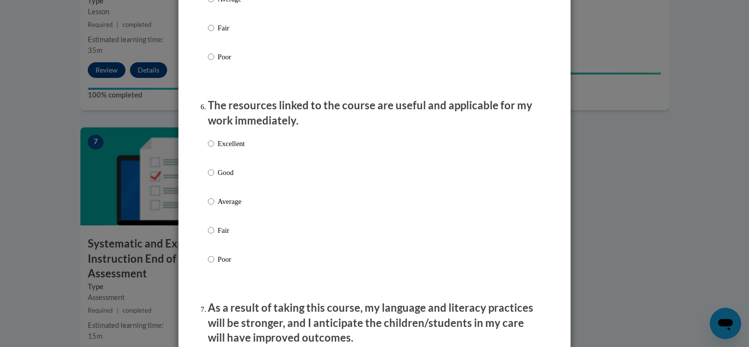
click at [221, 149] on p "Excellent" at bounding box center [231, 143] width 27 height 11
click at [214, 149] on input "Excellent" at bounding box center [211, 143] width 6 height 11
radio input "true"
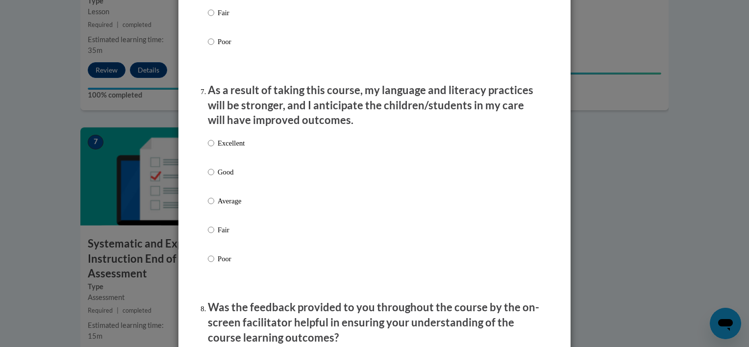
scroll to position [1240, 0]
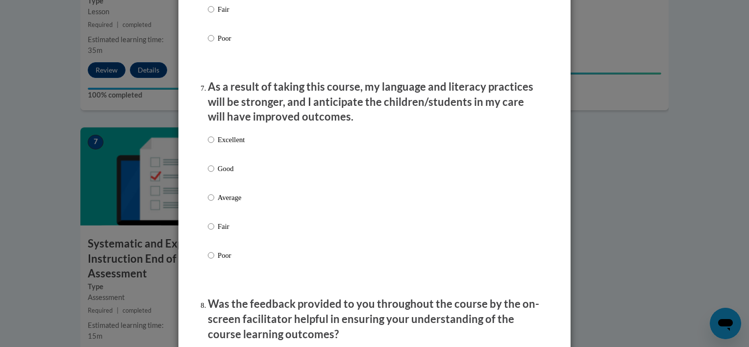
click at [220, 145] on p "Excellent" at bounding box center [231, 139] width 27 height 11
click at [214, 145] on input "Excellent" at bounding box center [211, 139] width 6 height 11
radio input "true"
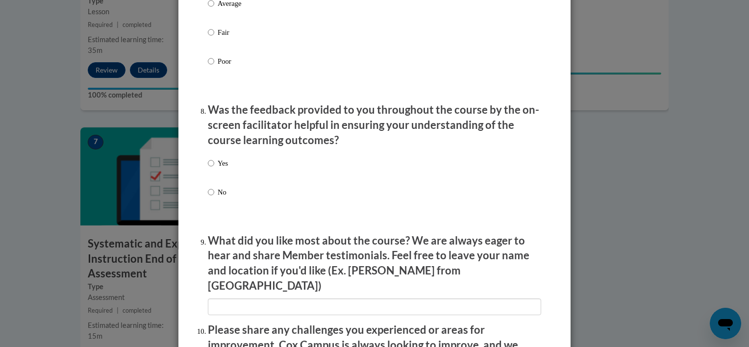
scroll to position [1443, 0]
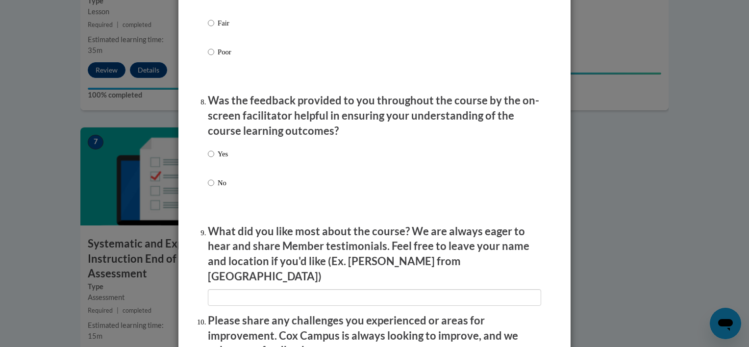
click at [212, 163] on label "Yes" at bounding box center [218, 161] width 20 height 26
click at [212, 159] on input "Yes" at bounding box center [211, 153] width 6 height 11
radio input "true"
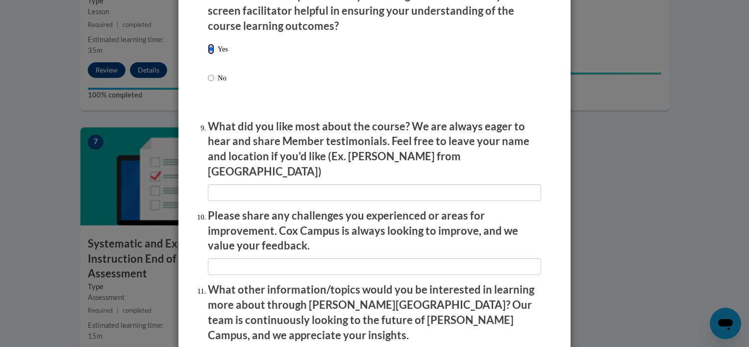
scroll to position [1548, 0]
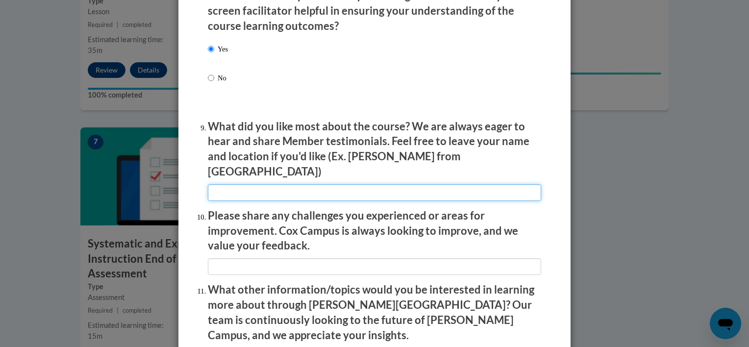
click at [229, 188] on input "textbox" at bounding box center [374, 192] width 333 height 17
type input "I liked all of it."
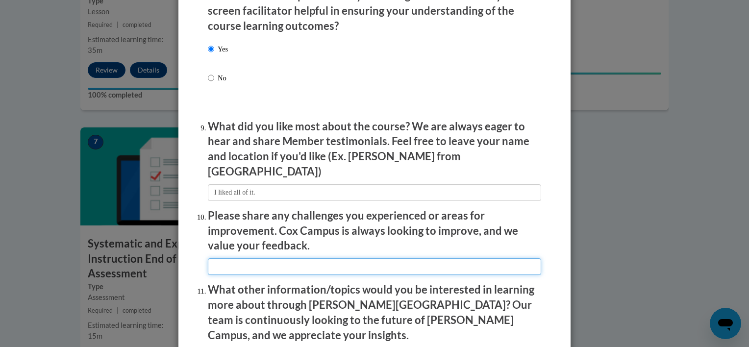
type input "No challenges were experienced."
type input "n/a"
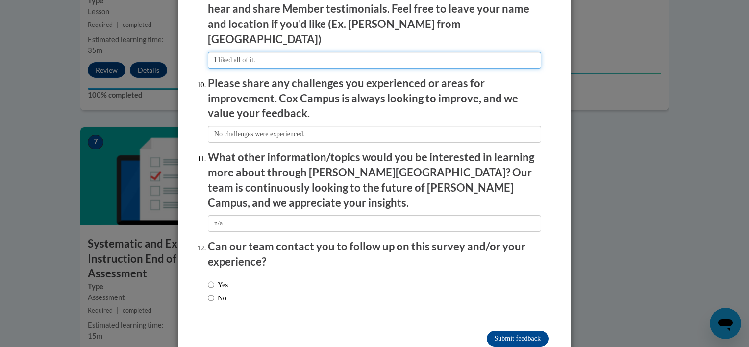
scroll to position [1681, 0]
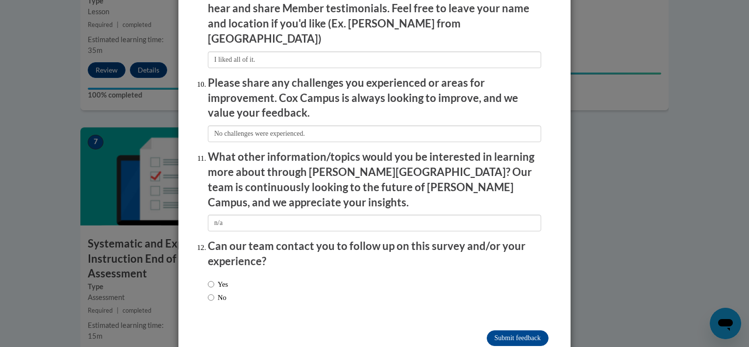
click at [208, 285] on div "Yes No" at bounding box center [218, 291] width 20 height 34
click at [208, 292] on input "No" at bounding box center [211, 297] width 6 height 11
radio input "true"
click at [521, 330] on input "Submit feedback" at bounding box center [517, 338] width 62 height 16
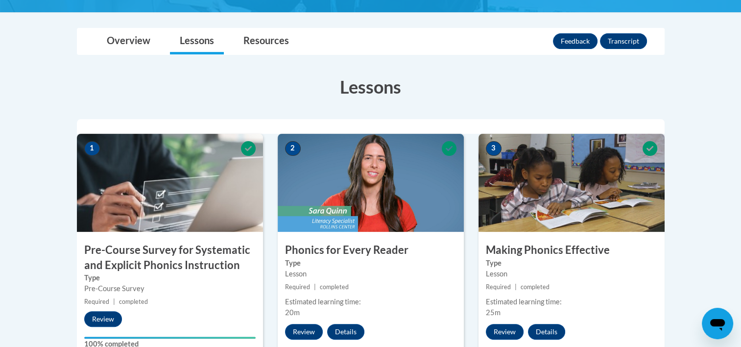
scroll to position [0, 0]
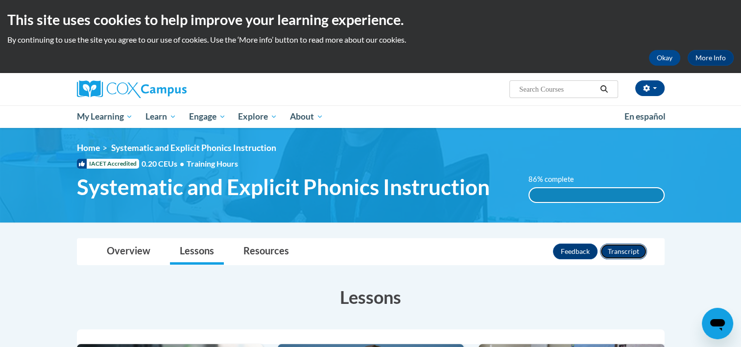
click at [613, 250] on button "Transcript" at bounding box center [623, 251] width 47 height 16
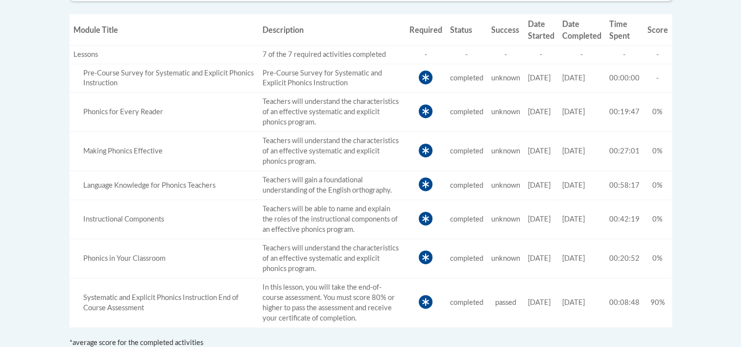
scroll to position [388, 0]
